Goal: Task Accomplishment & Management: Complete application form

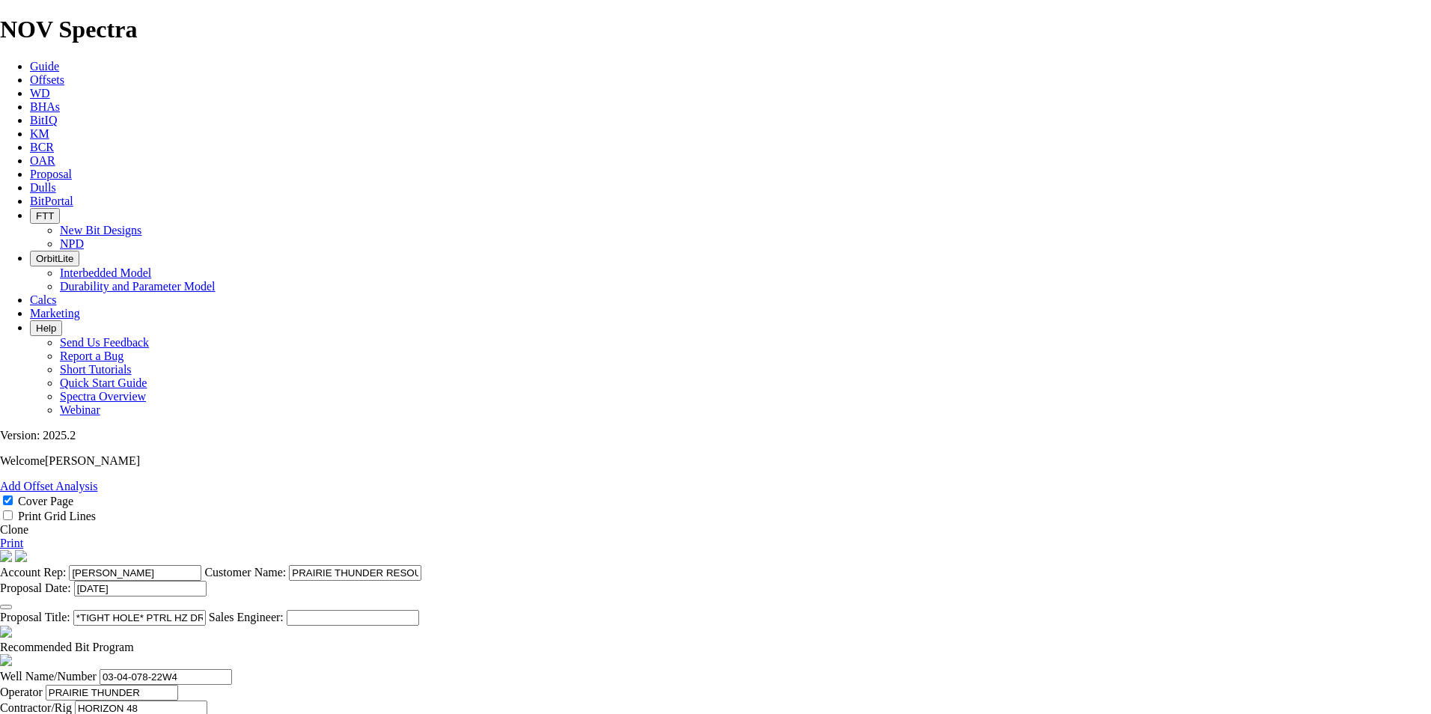
select select "field"
select select "location"
select select "province"
click at [30, 168] on icon at bounding box center [30, 174] width 0 height 13
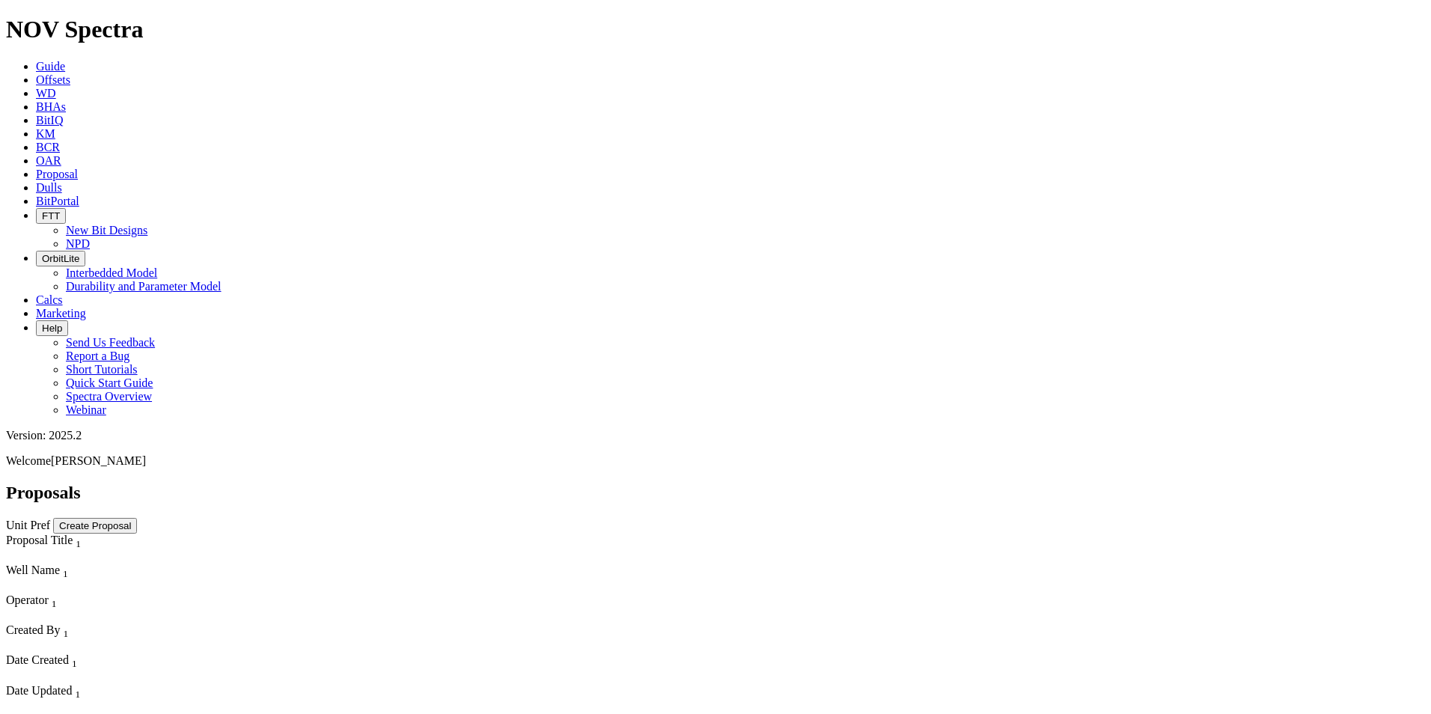
select select "field"
select select "location"
select select "province"
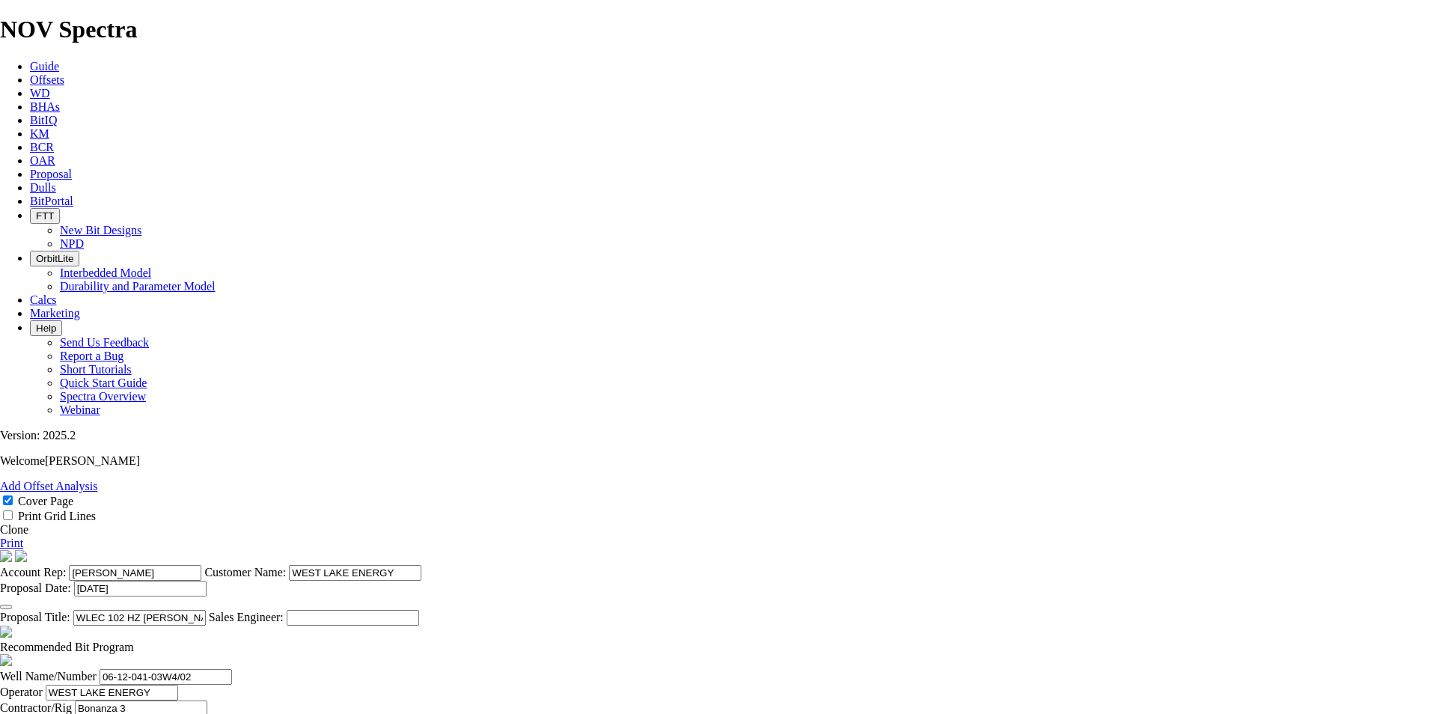
click at [28, 523] on link "Clone" at bounding box center [14, 529] width 28 height 13
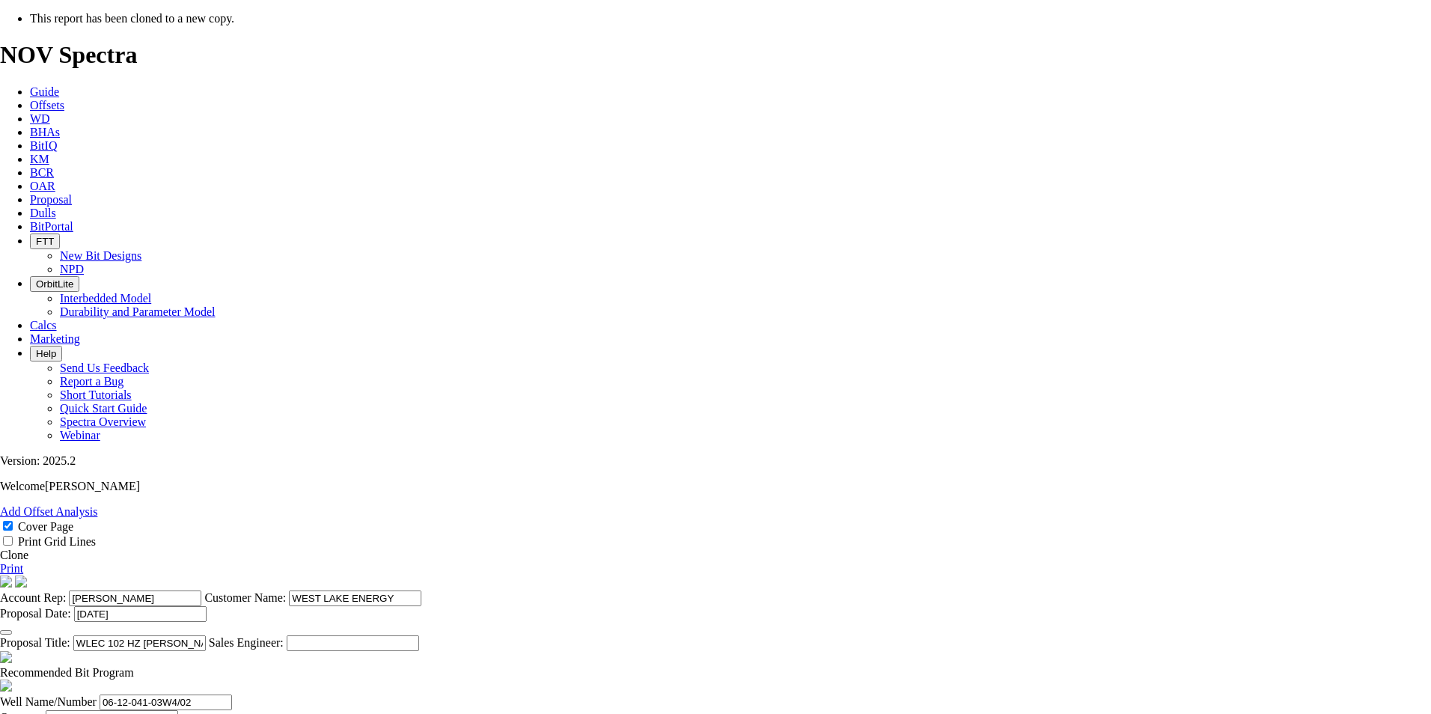
select select "field"
select select "location"
select select "province"
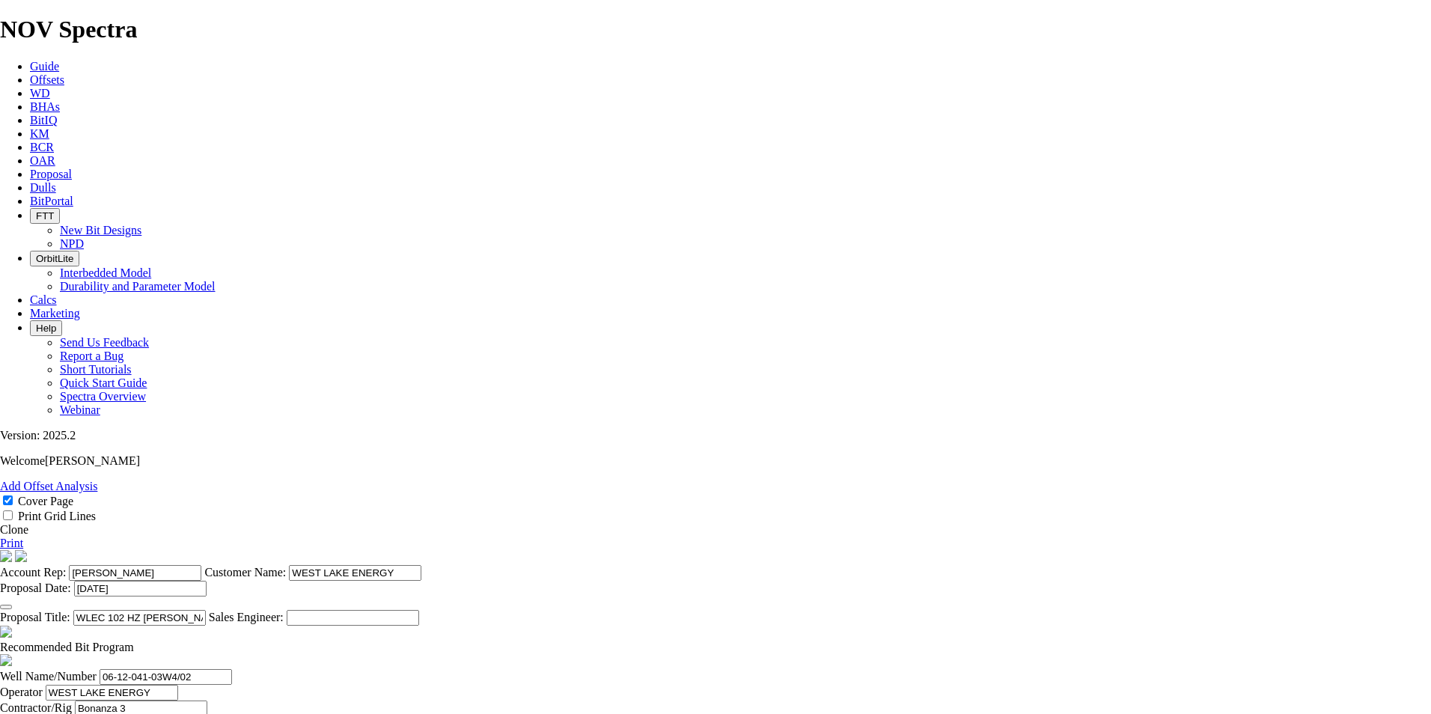
scroll to position [430, 0]
checkbox input "false"
click at [206, 610] on input "WLEC 102 HZ [PERSON_NAME] 06-12-041-03W4" at bounding box center [139, 618] width 132 height 16
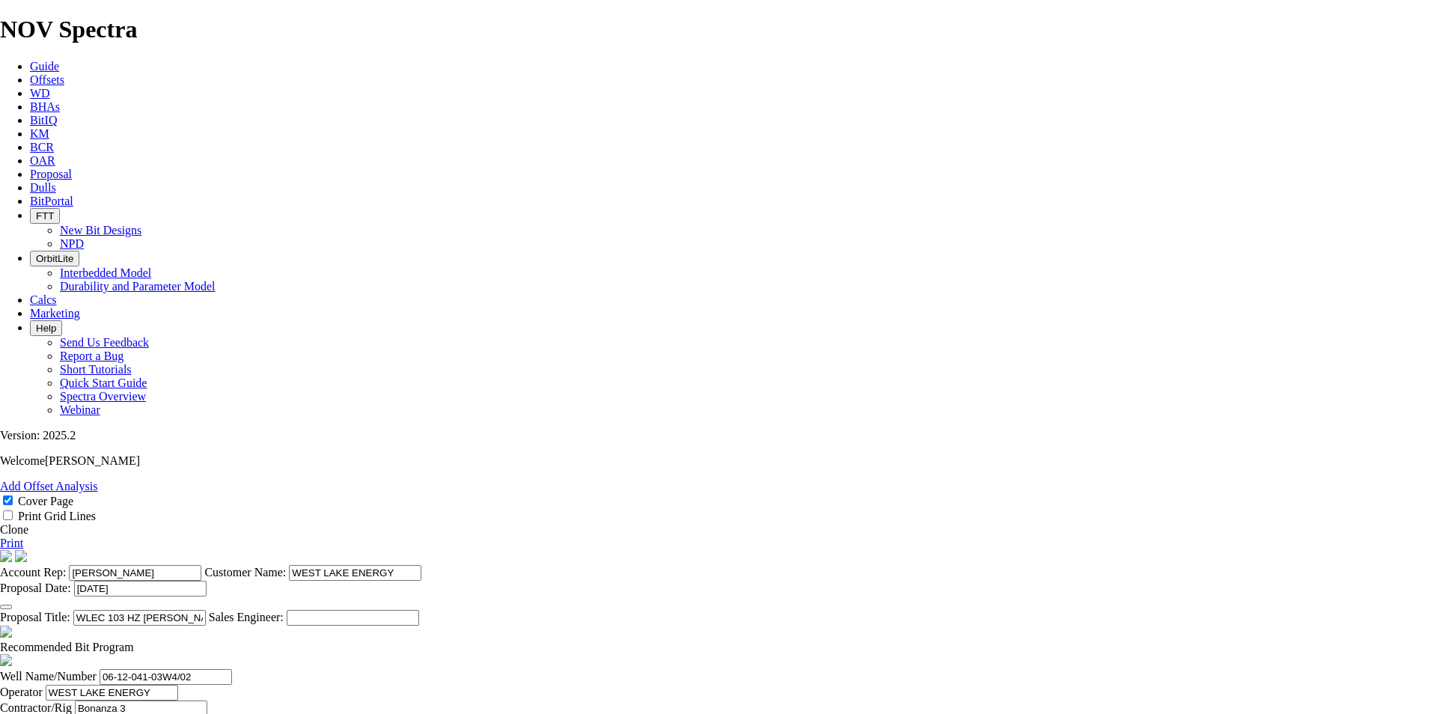
drag, startPoint x: 817, startPoint y: 141, endPoint x: 730, endPoint y: 145, distance: 86.9
click at [206, 610] on input "WLEC 103 HZ [PERSON_NAME] 06-12-041-03W4" at bounding box center [139, 618] width 132 height 16
drag, startPoint x: 805, startPoint y: 137, endPoint x: 726, endPoint y: 144, distance: 79.7
click at [206, 610] on input "WLEC 103 HZ [PERSON_NAME] 07-12-071-03W4" at bounding box center [139, 618] width 132 height 16
type input "WLEC 103 HZ [PERSON_NAME] 07-12-071-03W4"
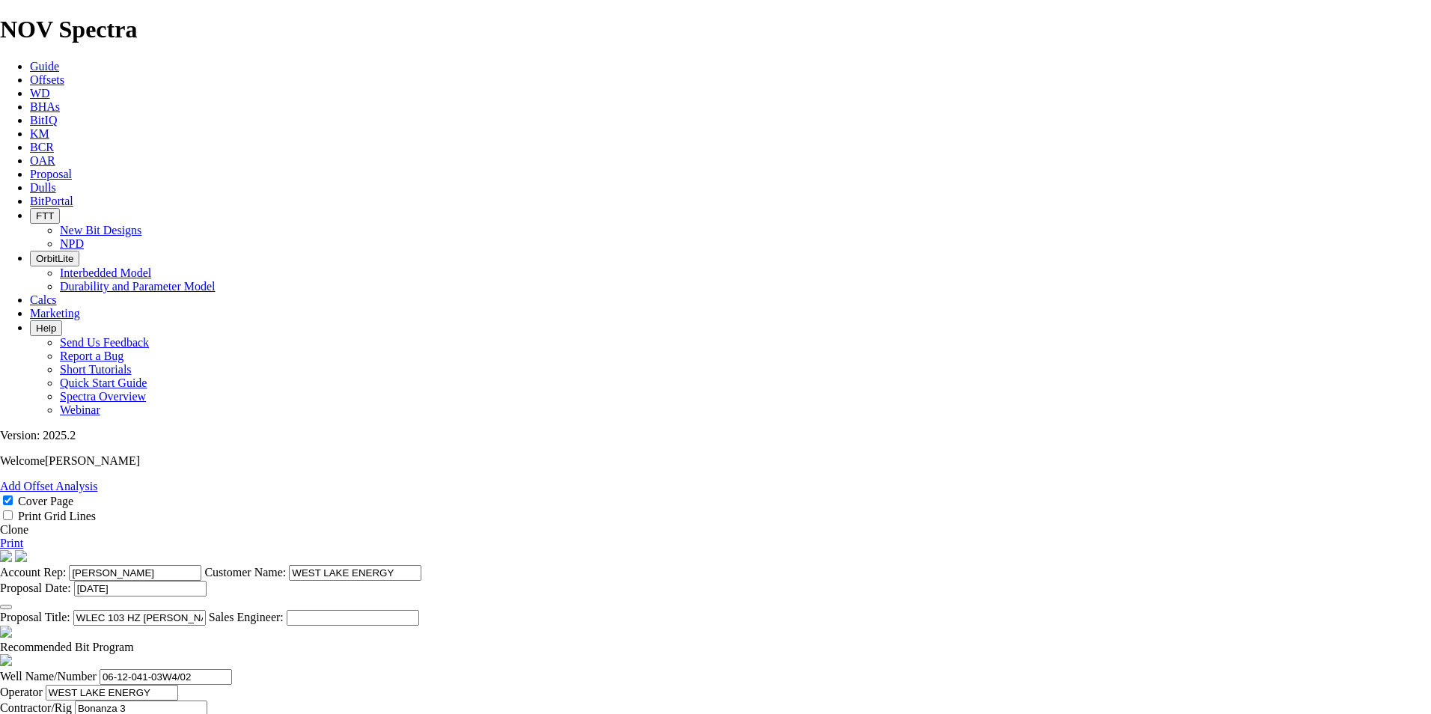
scroll to position [0, 2]
drag, startPoint x: 353, startPoint y: 352, endPoint x: 497, endPoint y: 377, distance: 145.8
paste input "7-12-071-03W4"
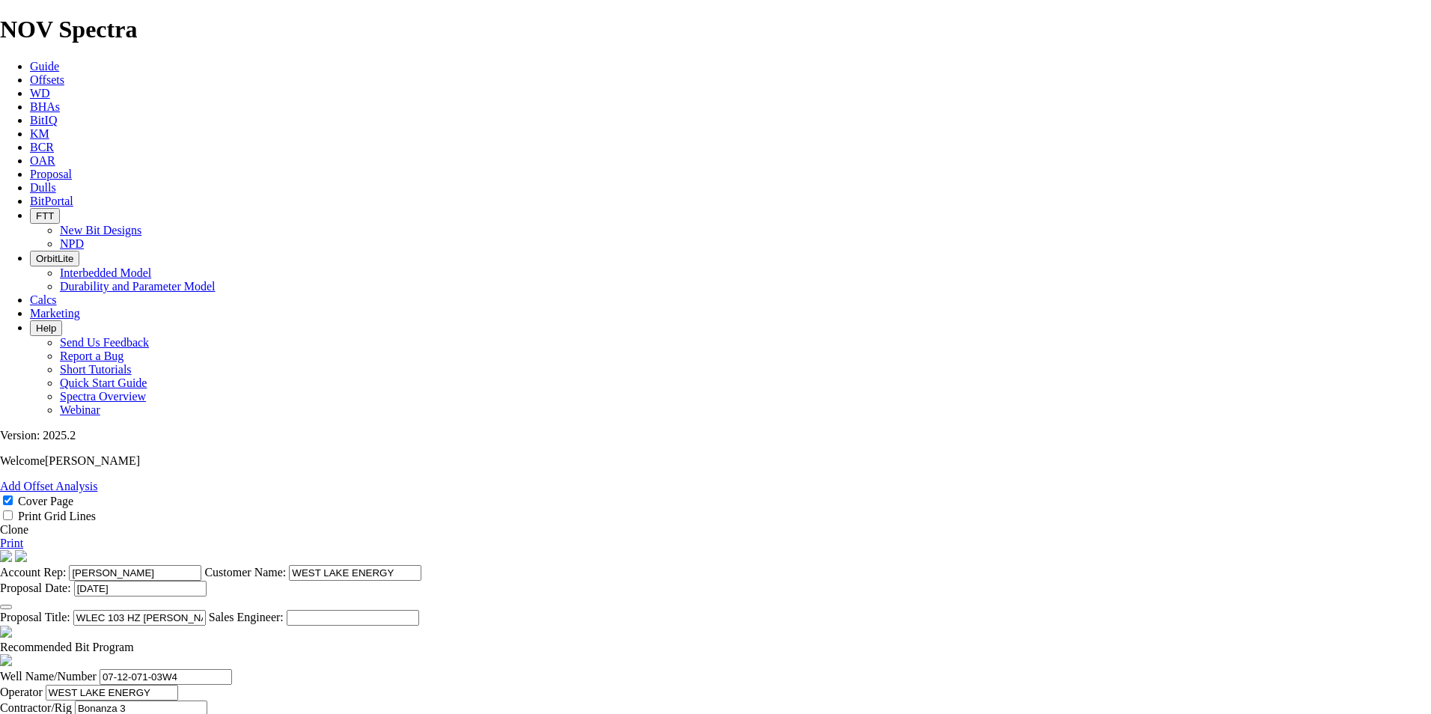
type input "07-12-071-03W4"
type input "BONANZA 3"
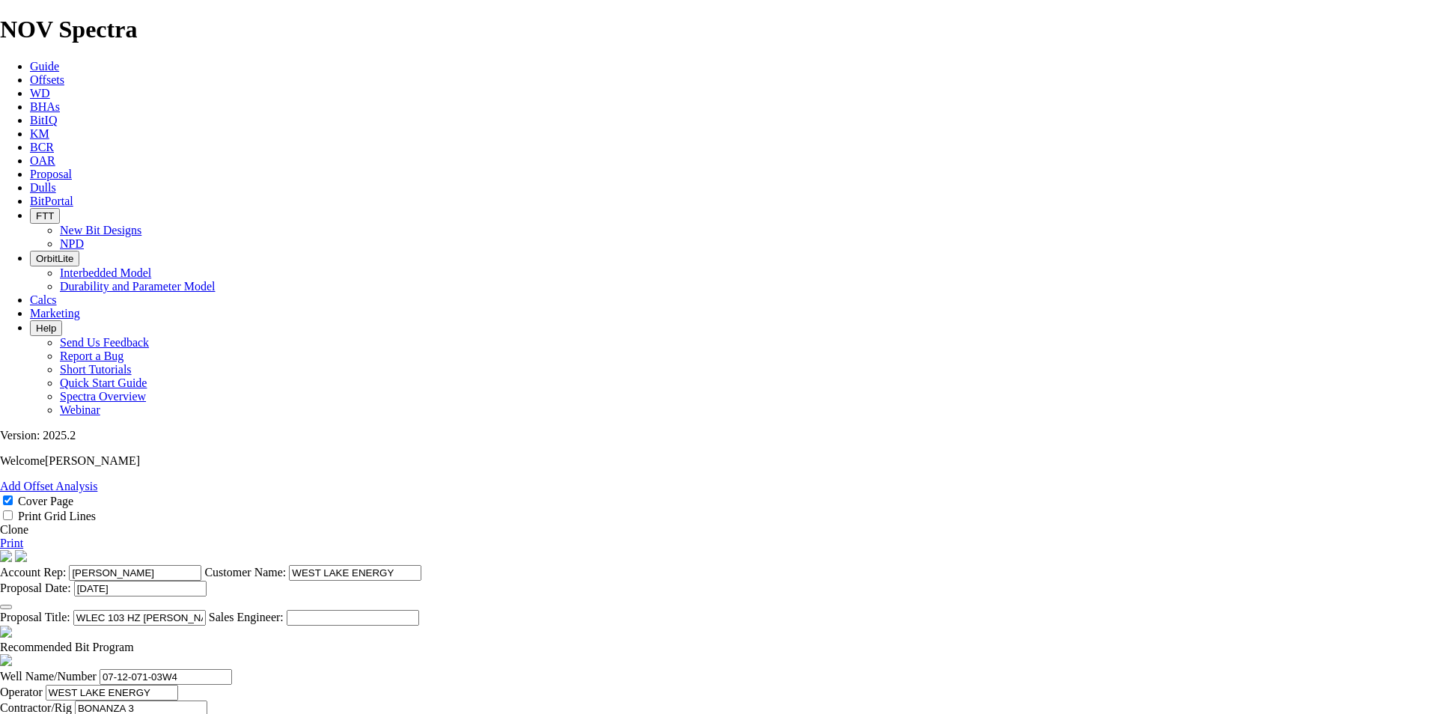
type input "[DATE]"
click at [12, 605] on button "button" at bounding box center [6, 607] width 12 height 4
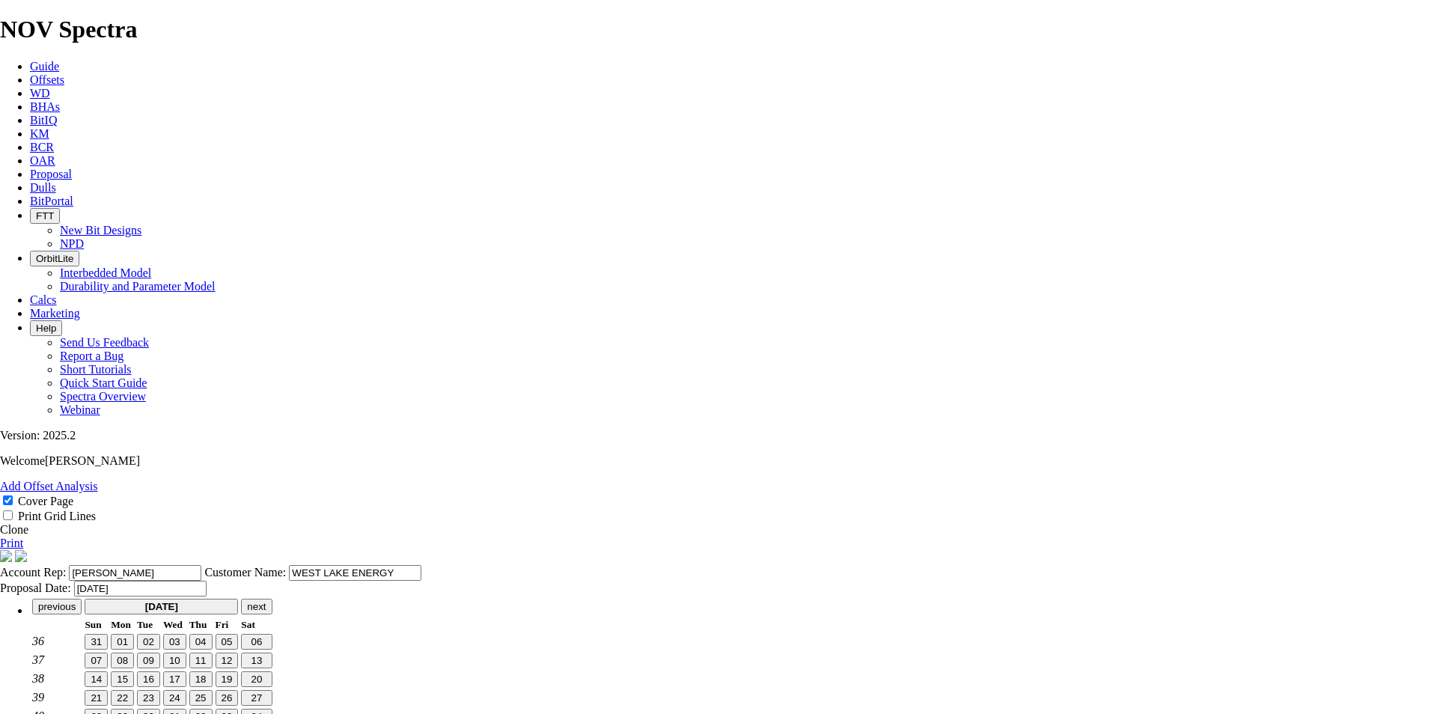
type input "[DATE]"
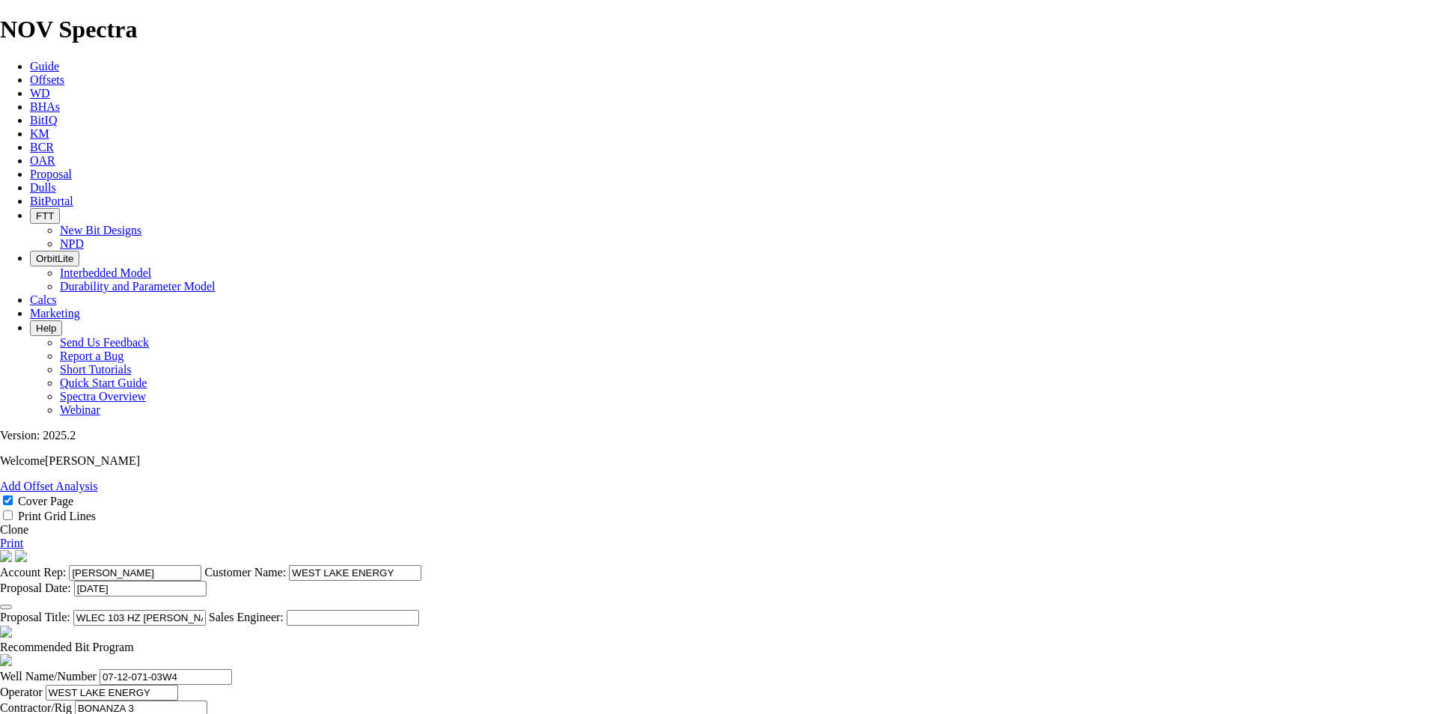
scroll to position [468, 0]
drag, startPoint x: 629, startPoint y: 466, endPoint x: 591, endPoint y: 466, distance: 38.2
type input "976"
type input "836"
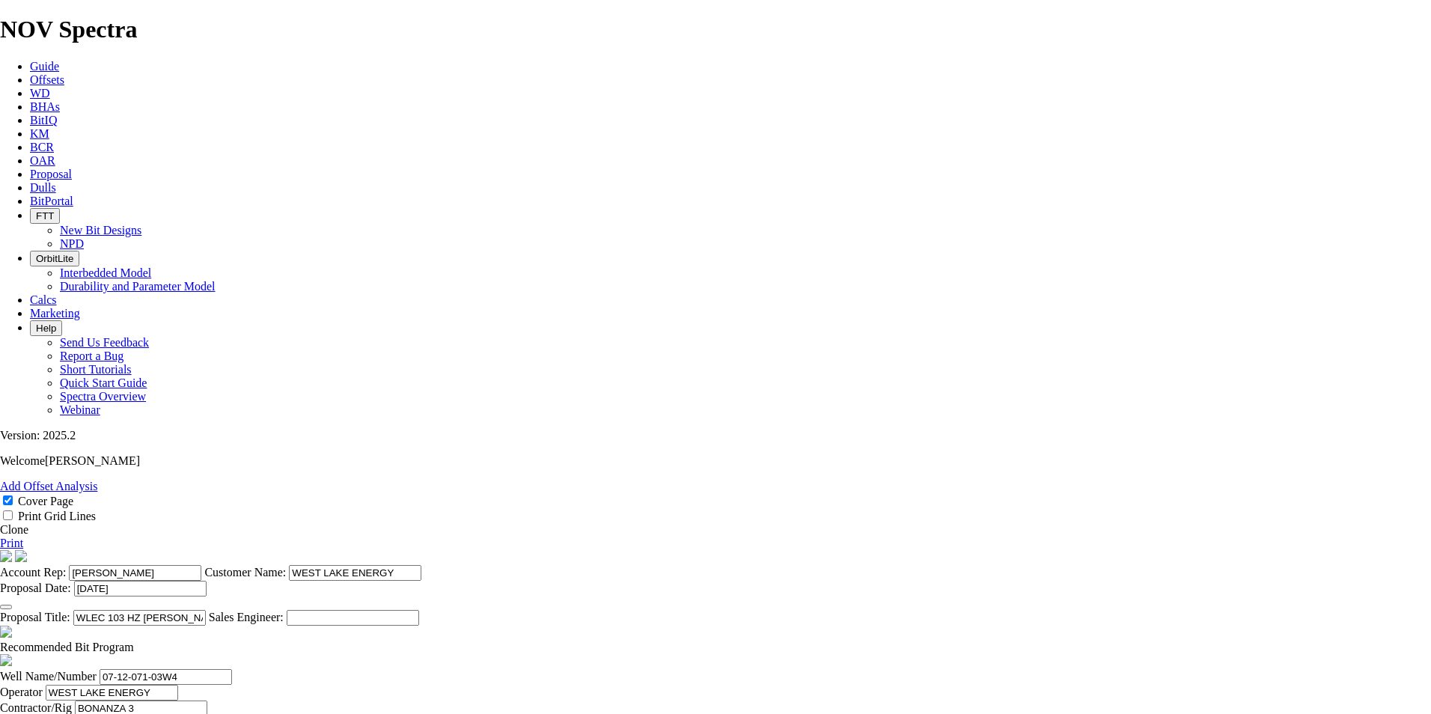
scroll to position [0, 1]
drag, startPoint x: 759, startPoint y: 466, endPoint x: 997, endPoint y: 483, distance: 238.6
type input "9.835"
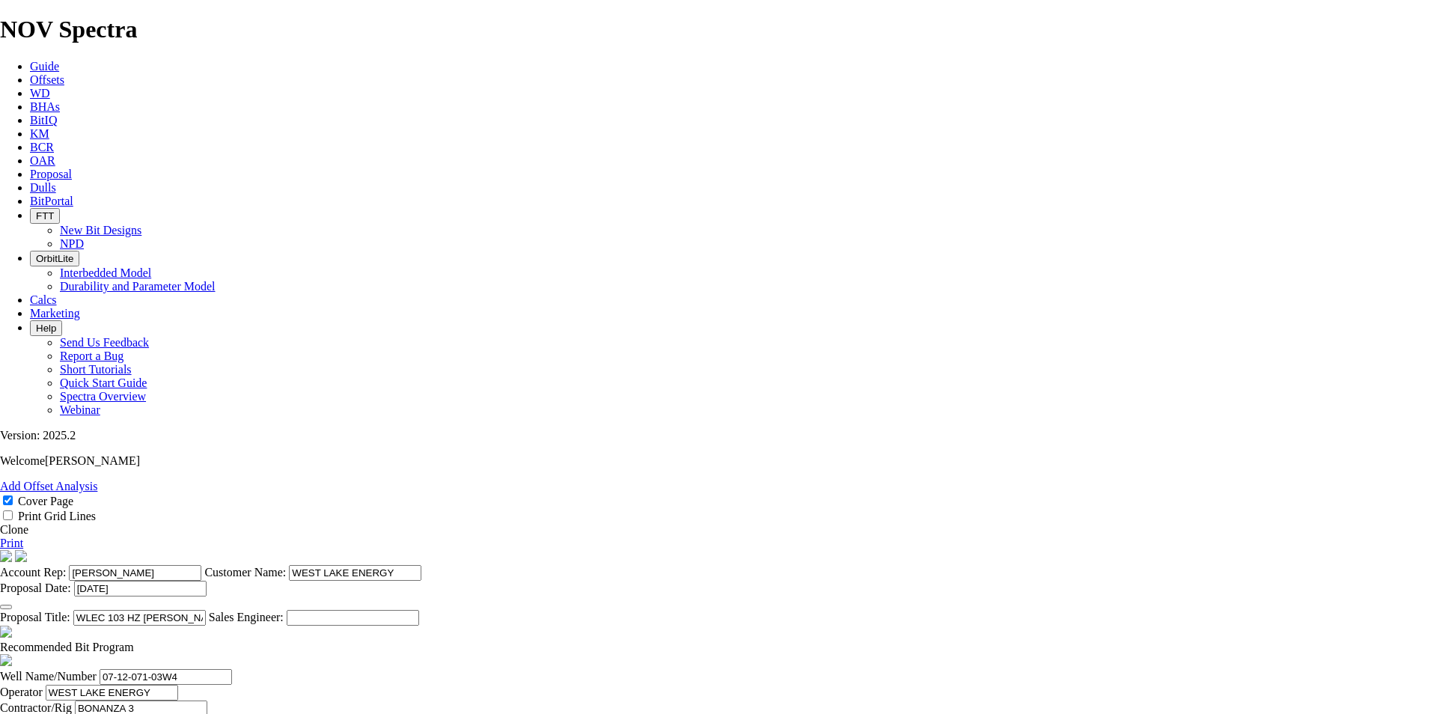
type input "85"
drag, startPoint x: 629, startPoint y: 498, endPoint x: 593, endPoint y: 504, distance: 36.4
type input "2043"
type input "1067"
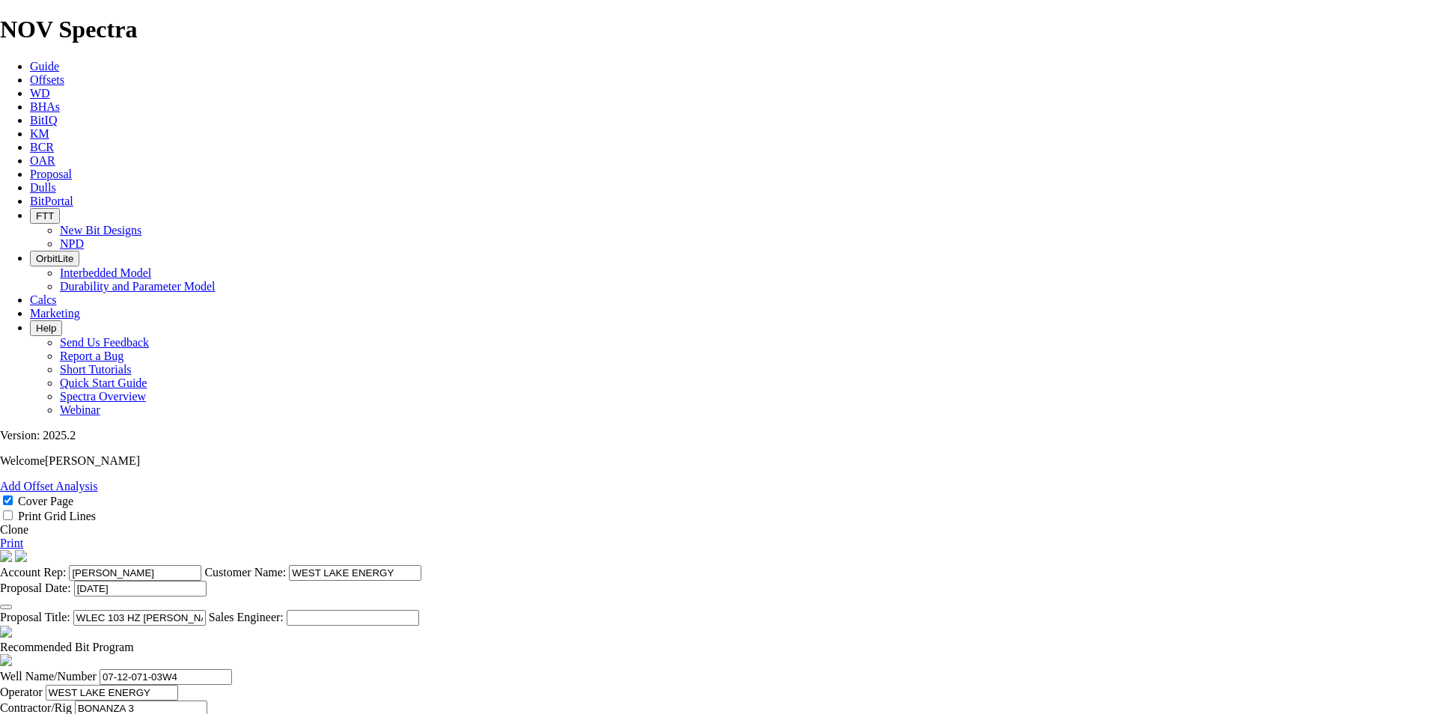
type input "13.338"
type input "80"
drag, startPoint x: 719, startPoint y: 506, endPoint x: 651, endPoint y: 498, distance: 68.6
type input "1067"
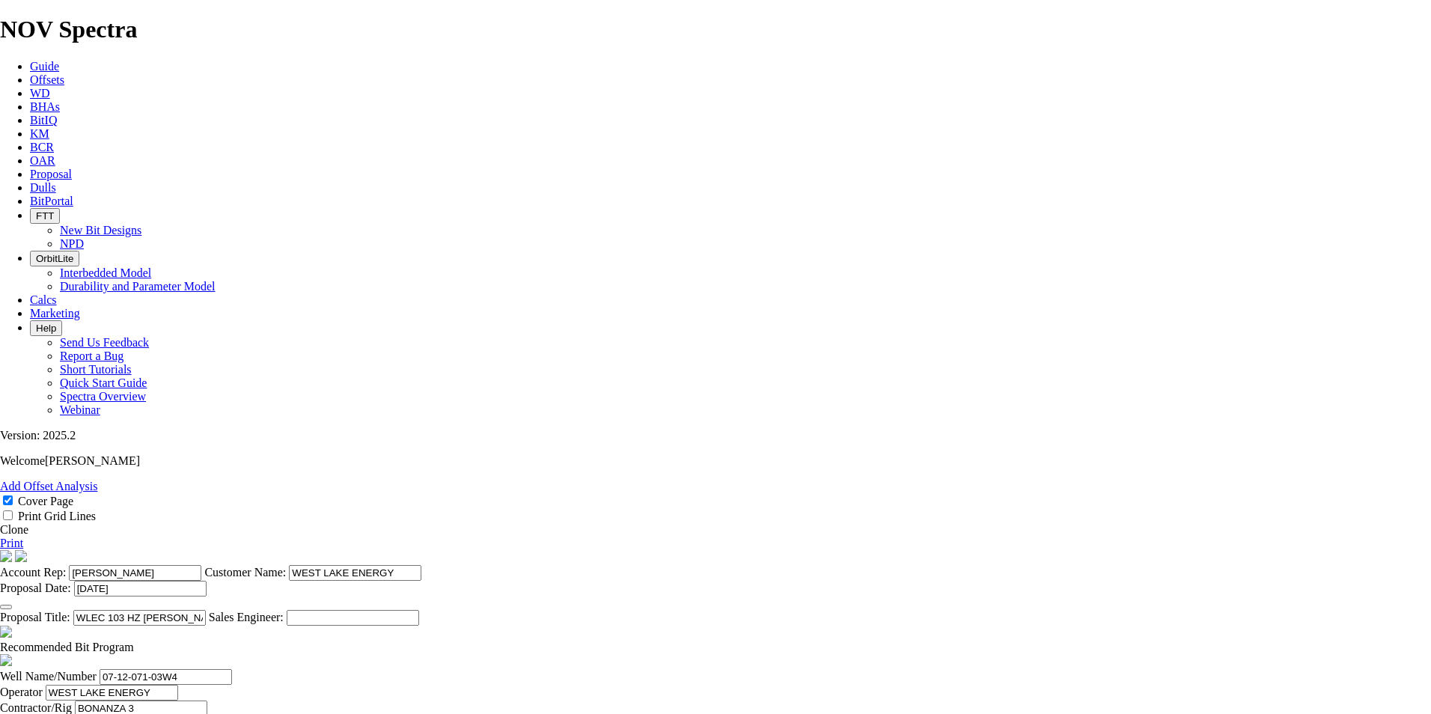
type input "13.3375"
click at [23, 537] on link "Print" at bounding box center [11, 543] width 23 height 13
click at [766, 550] on section "Account Rep: [PERSON_NAME] Customer Name: WEST LAKE ENERGY Proposal Date: [DATE…" at bounding box center [715, 588] width 1431 height 76
click at [206, 610] on input "WLEC 103 HZ [PERSON_NAME] 07-12-071-03W4" at bounding box center [139, 618] width 132 height 16
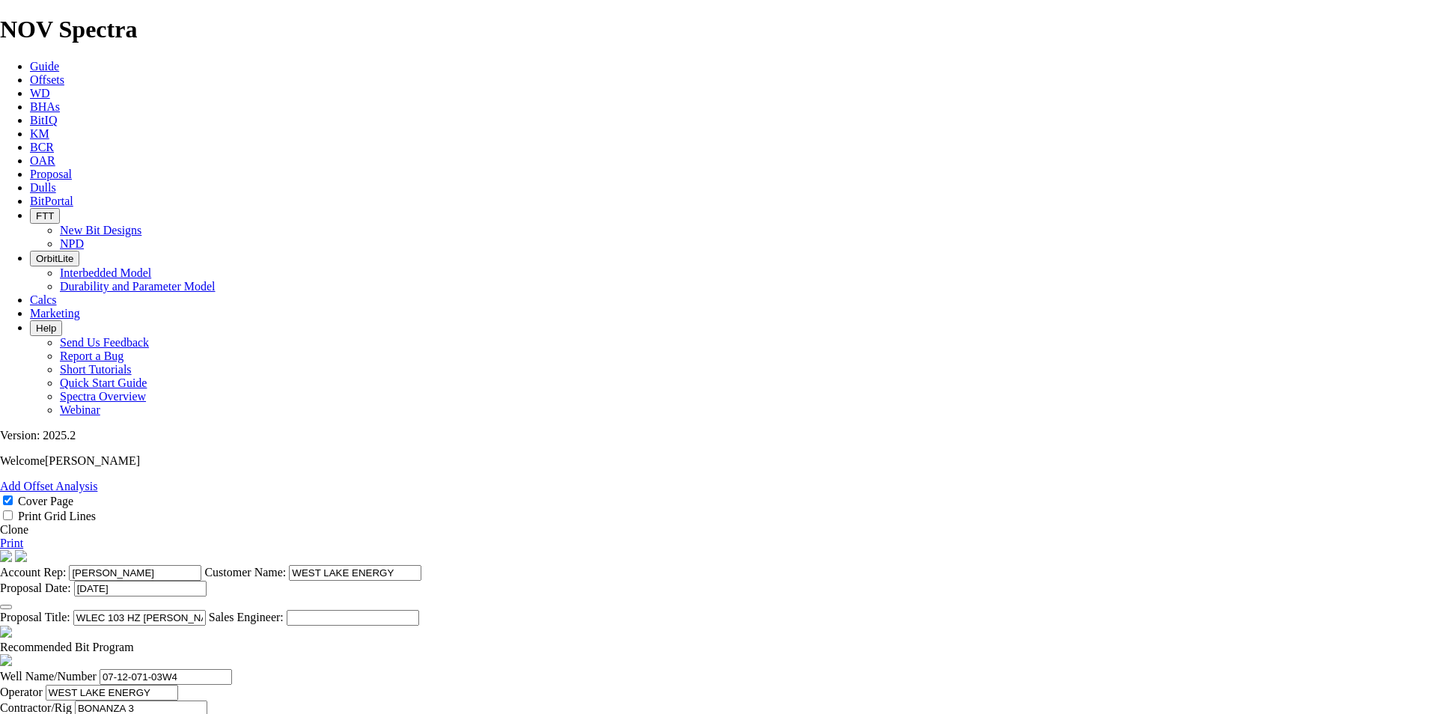
type input "WLEC 103 HZ [PERSON_NAME] 07-12-041-03W4"
click at [232, 669] on input "07-12-071-03W4" at bounding box center [166, 677] width 132 height 16
type input "07-12-041-03W4"
click at [23, 537] on link "Print" at bounding box center [11, 543] width 23 height 13
